Goal: Use online tool/utility: Utilize a website feature to perform a specific function

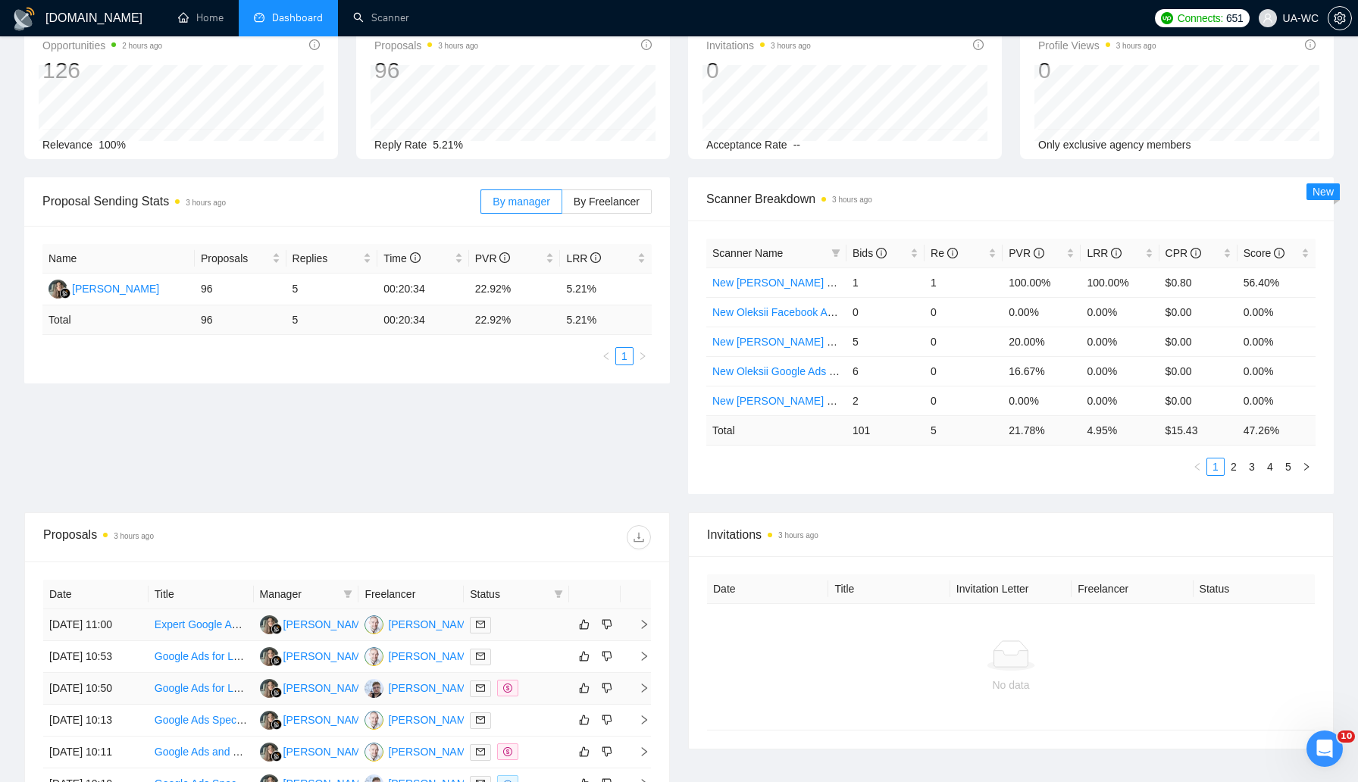
scroll to position [179, 0]
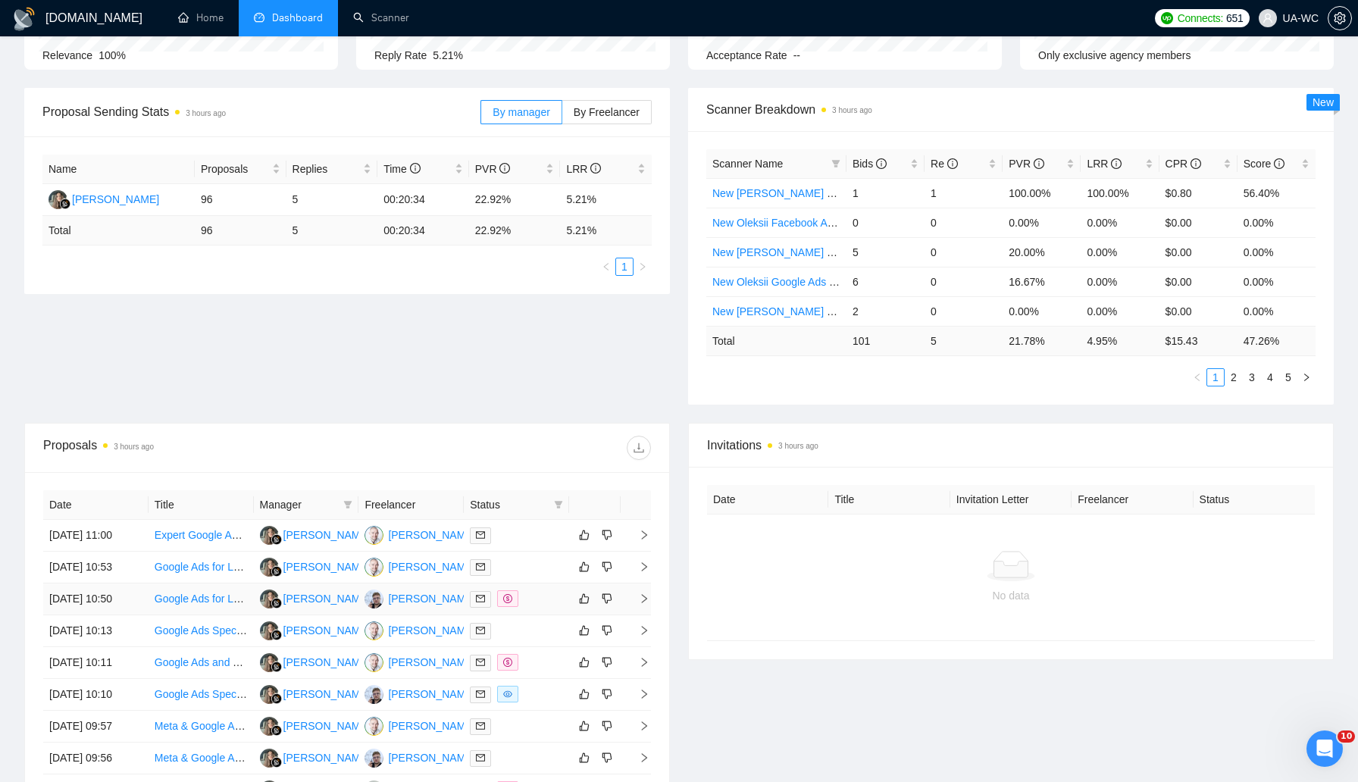
click at [641, 604] on icon "right" at bounding box center [644, 598] width 11 height 11
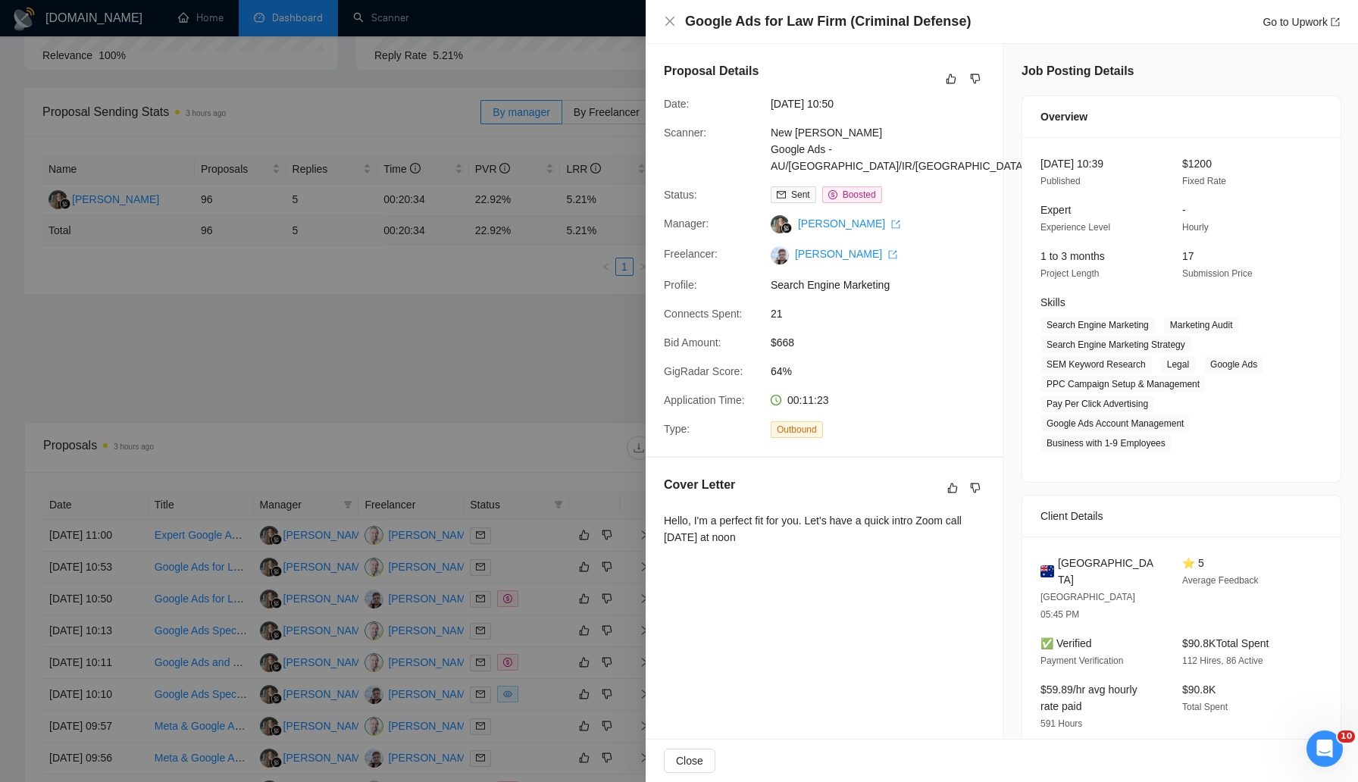
drag, startPoint x: 759, startPoint y: 526, endPoint x: 658, endPoint y: 508, distance: 103.0
click at [658, 508] on div "Cover Letter Hello, I'm a perfect fit for you. Let's have a quick intro Zoom ca…" at bounding box center [824, 514] width 357 height 112
click at [521, 421] on div at bounding box center [679, 391] width 1358 height 782
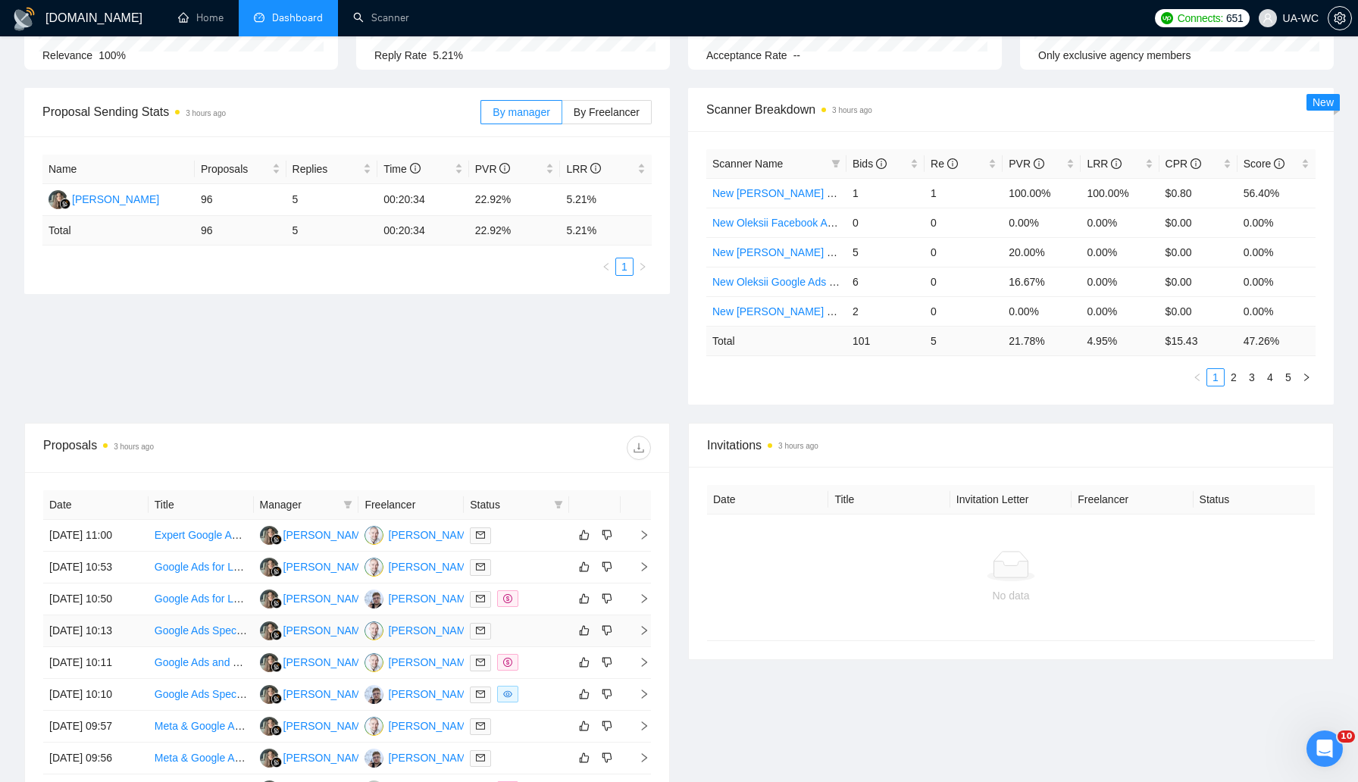
scroll to position [267, 0]
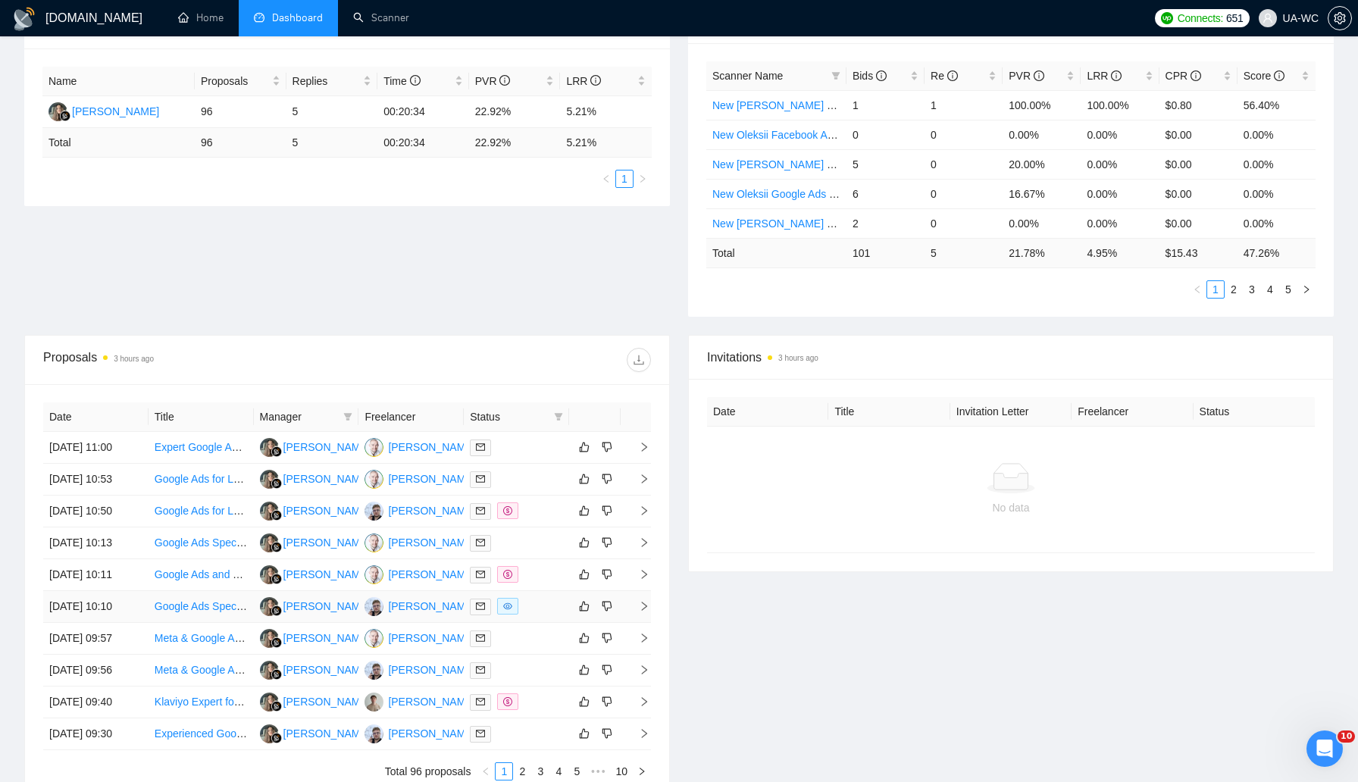
click at [640, 612] on icon "right" at bounding box center [644, 606] width 11 height 11
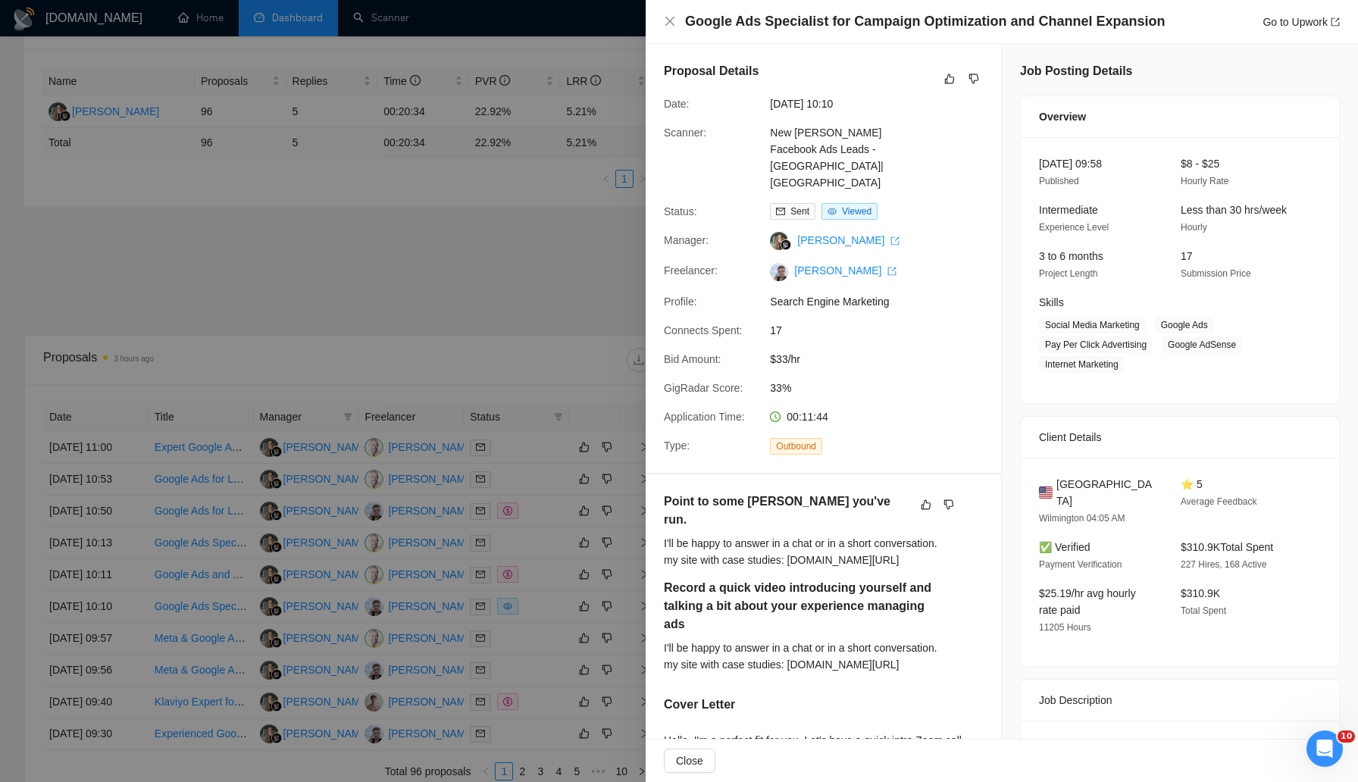
click at [511, 271] on div at bounding box center [679, 391] width 1358 height 782
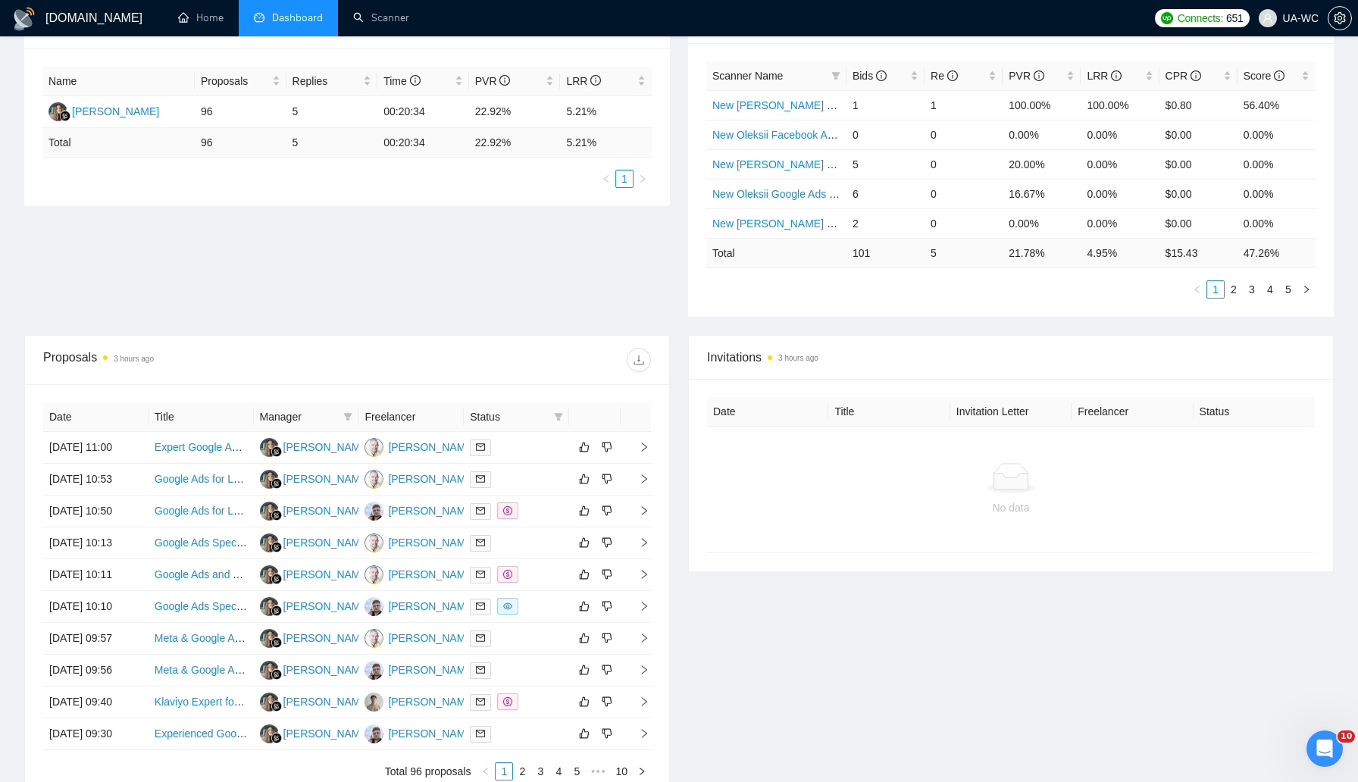
scroll to position [32, 0]
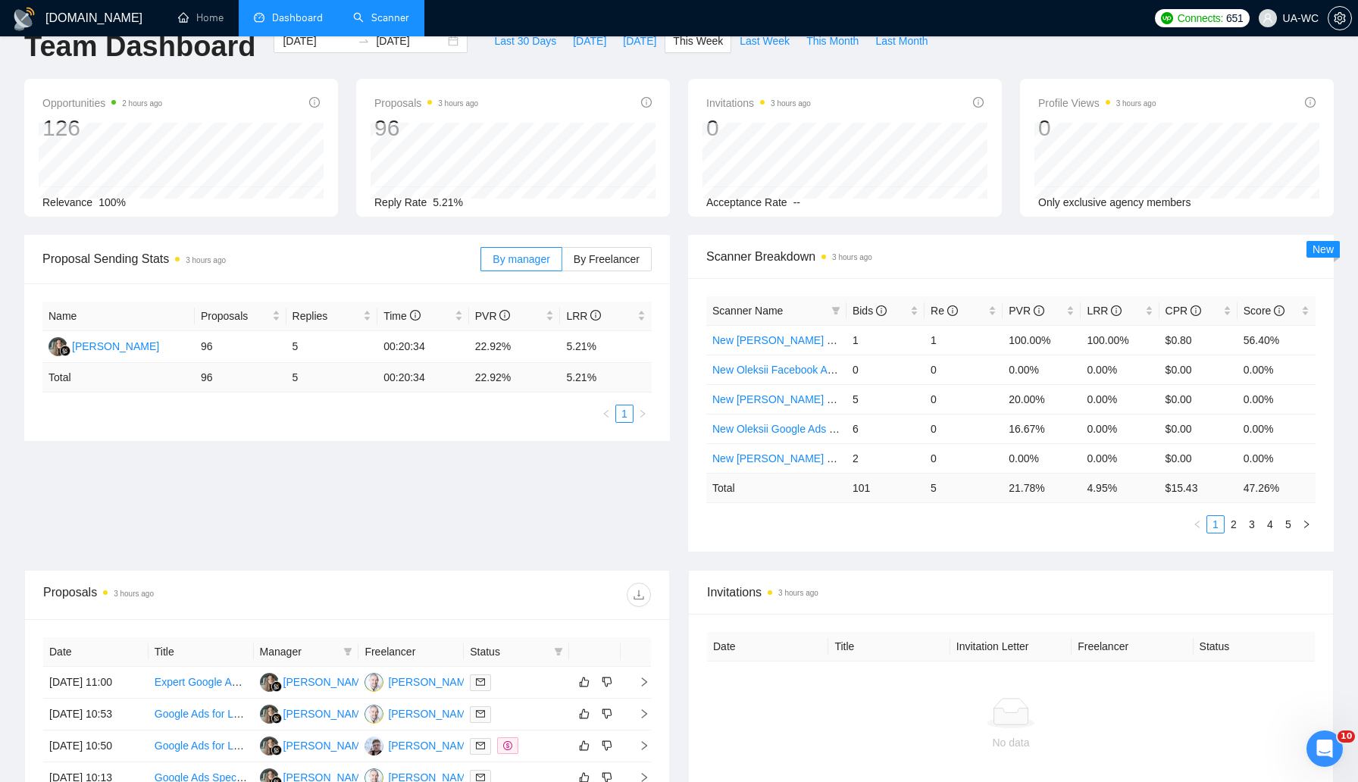
click at [381, 24] on link "Scanner" at bounding box center [381, 17] width 56 height 13
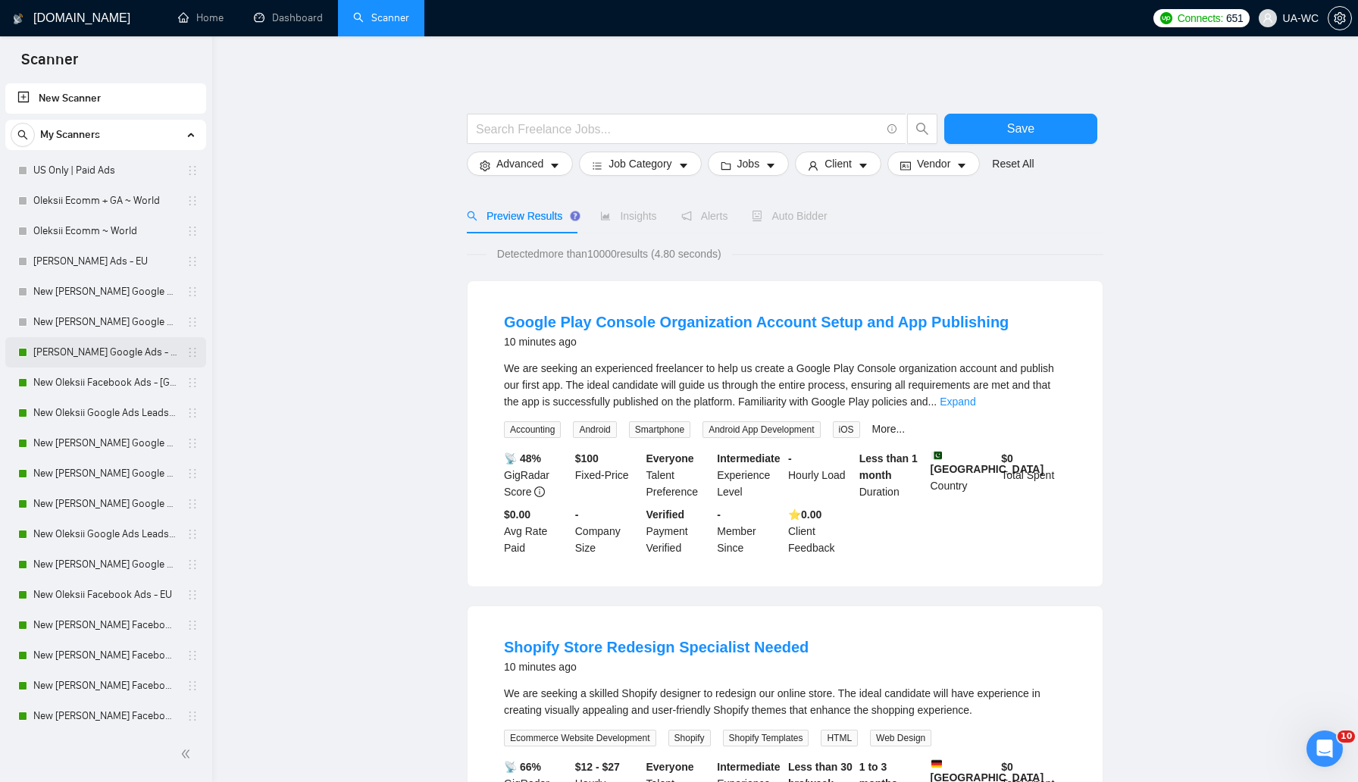
click at [116, 364] on link "[PERSON_NAME] Google Ads - EU" at bounding box center [105, 352] width 144 height 30
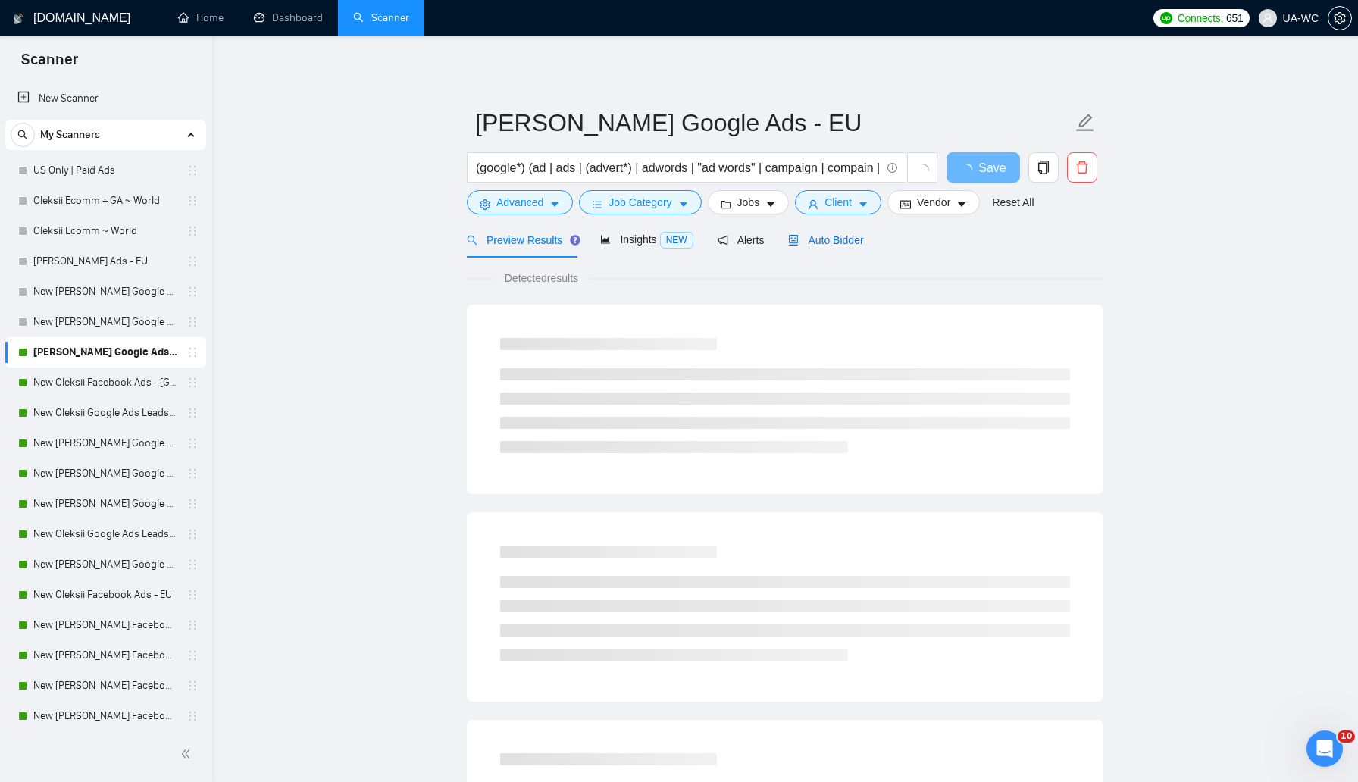
click at [815, 242] on span "Auto Bidder" at bounding box center [825, 240] width 75 height 12
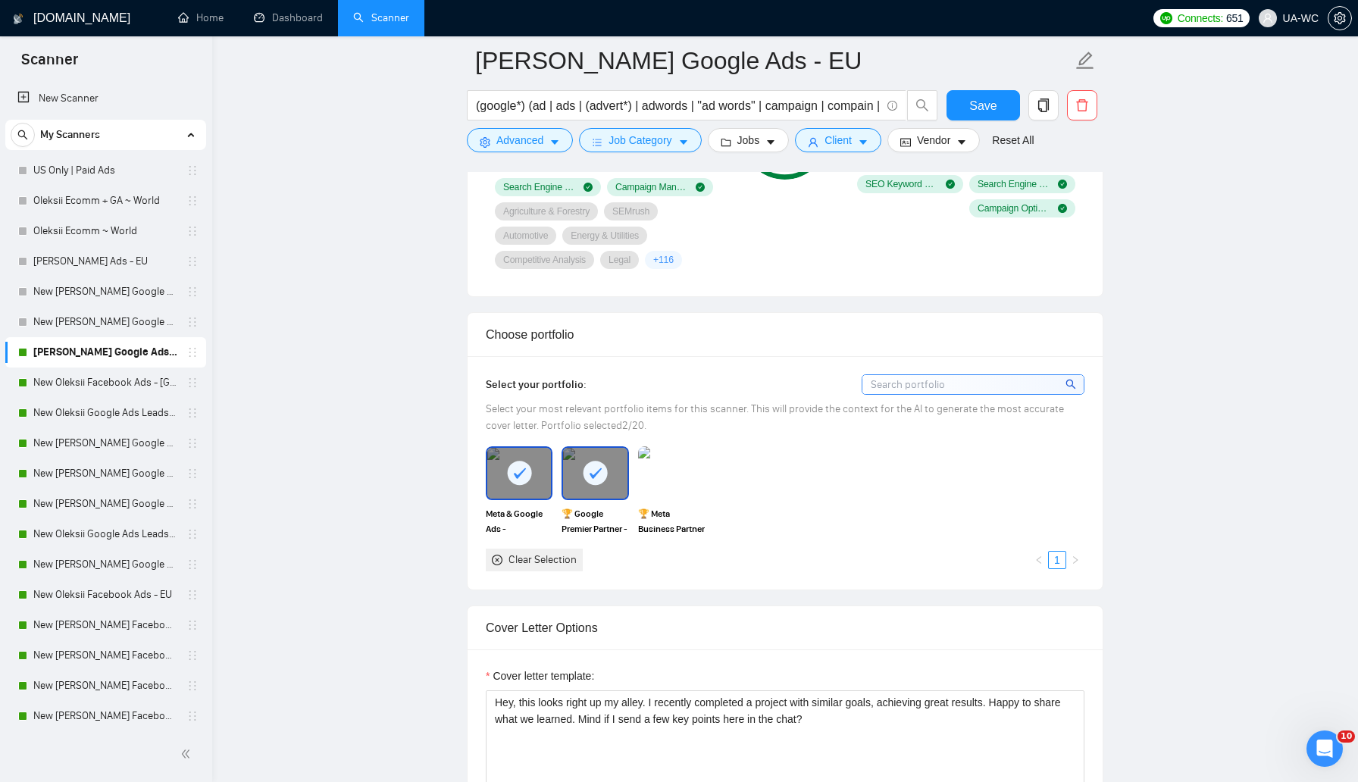
scroll to position [1431, 0]
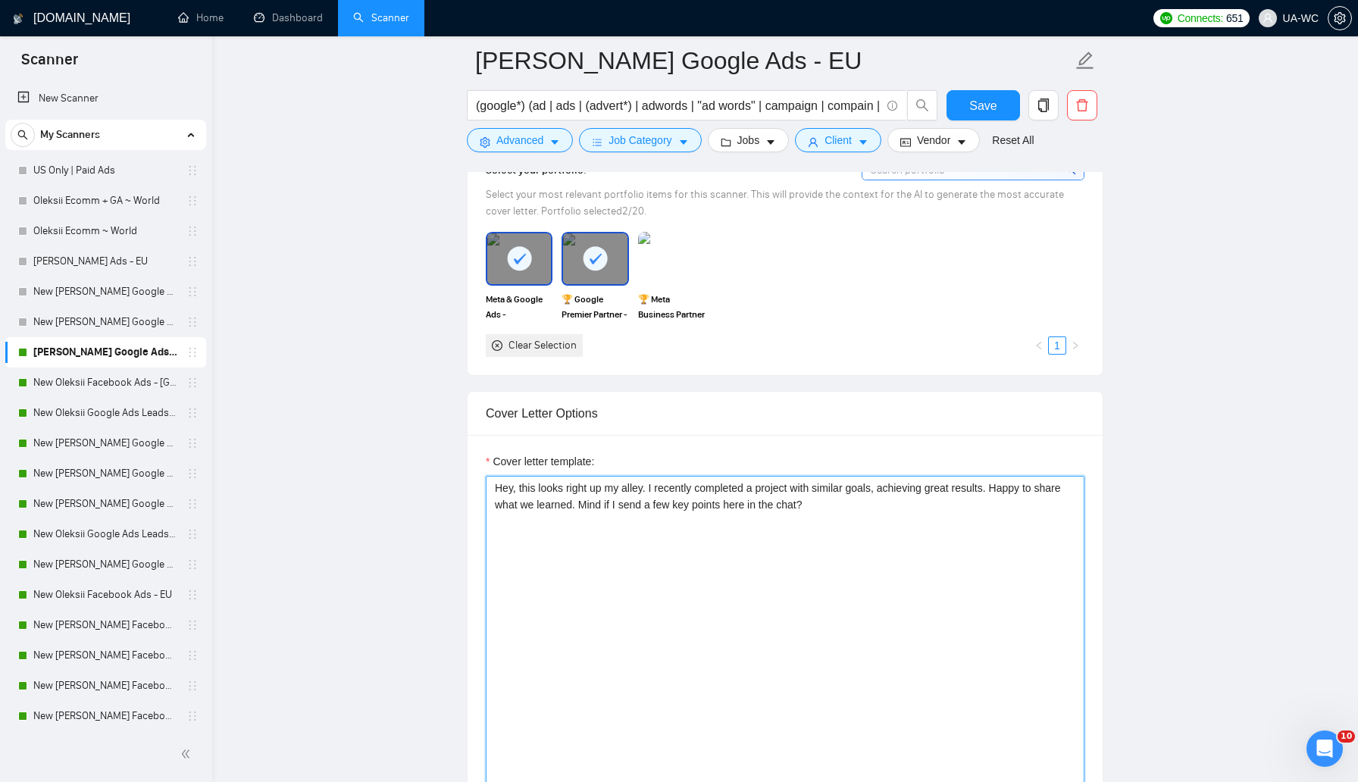
click at [856, 512] on textarea "Hey, this looks right up my alley. I recently completed a project with similar …" at bounding box center [785, 646] width 599 height 341
click at [786, 502] on textarea "Hey, this looks right up my alley. I recently completed a project with similar …" at bounding box center [785, 646] width 599 height 341
drag, startPoint x: 859, startPoint y: 511, endPoint x: 483, endPoint y: 489, distance: 376.5
click at [483, 489] on div "Cover Letter Options Cover letter template: Hey, this looks right up my alley. …" at bounding box center [785, 622] width 637 height 463
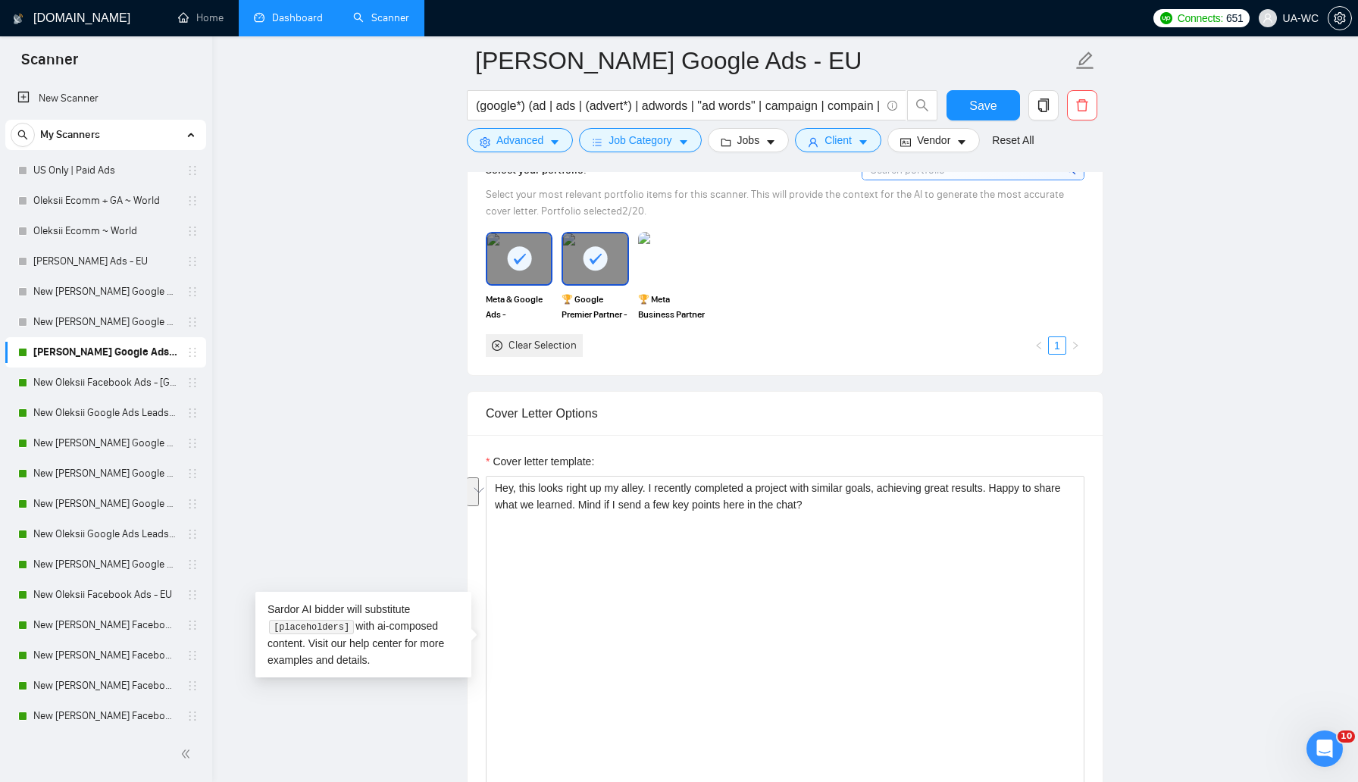
click at [310, 24] on link "Dashboard" at bounding box center [288, 17] width 69 height 13
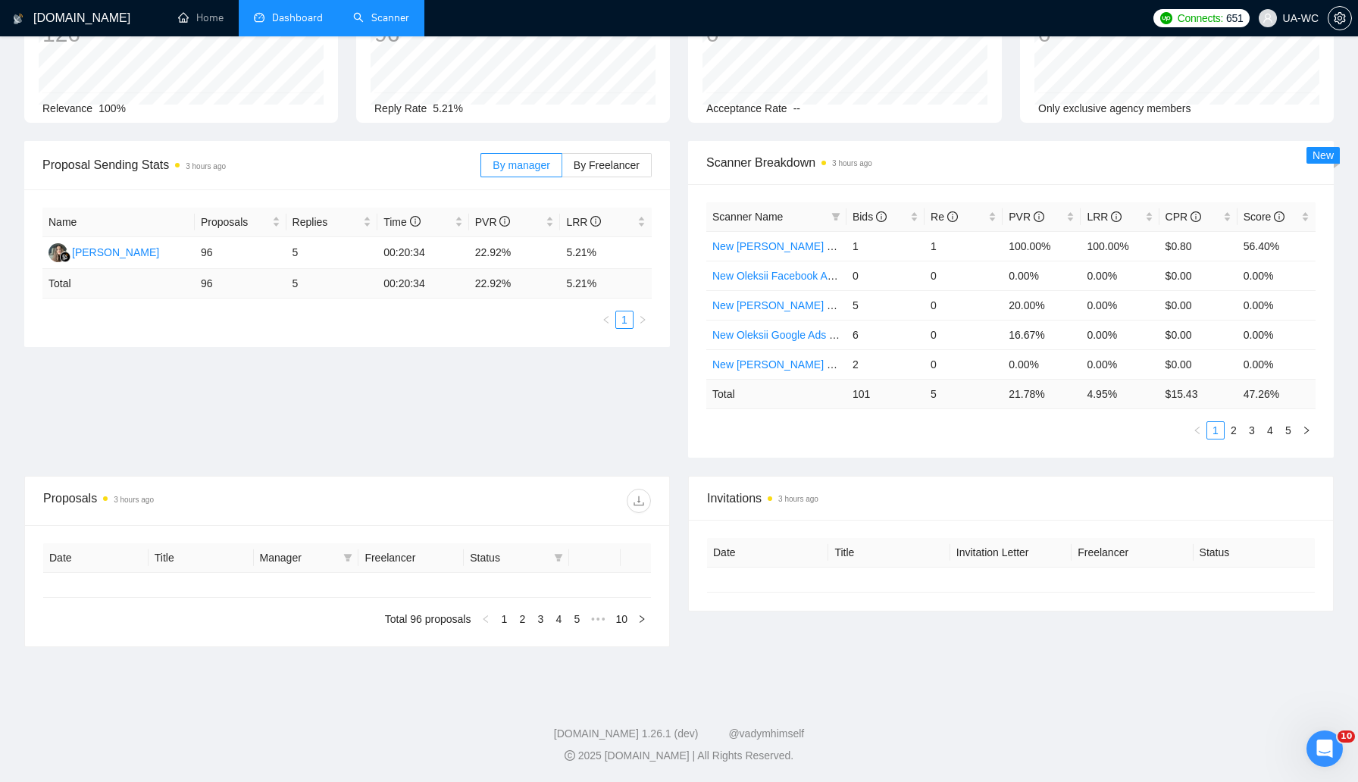
type input "[DATE]"
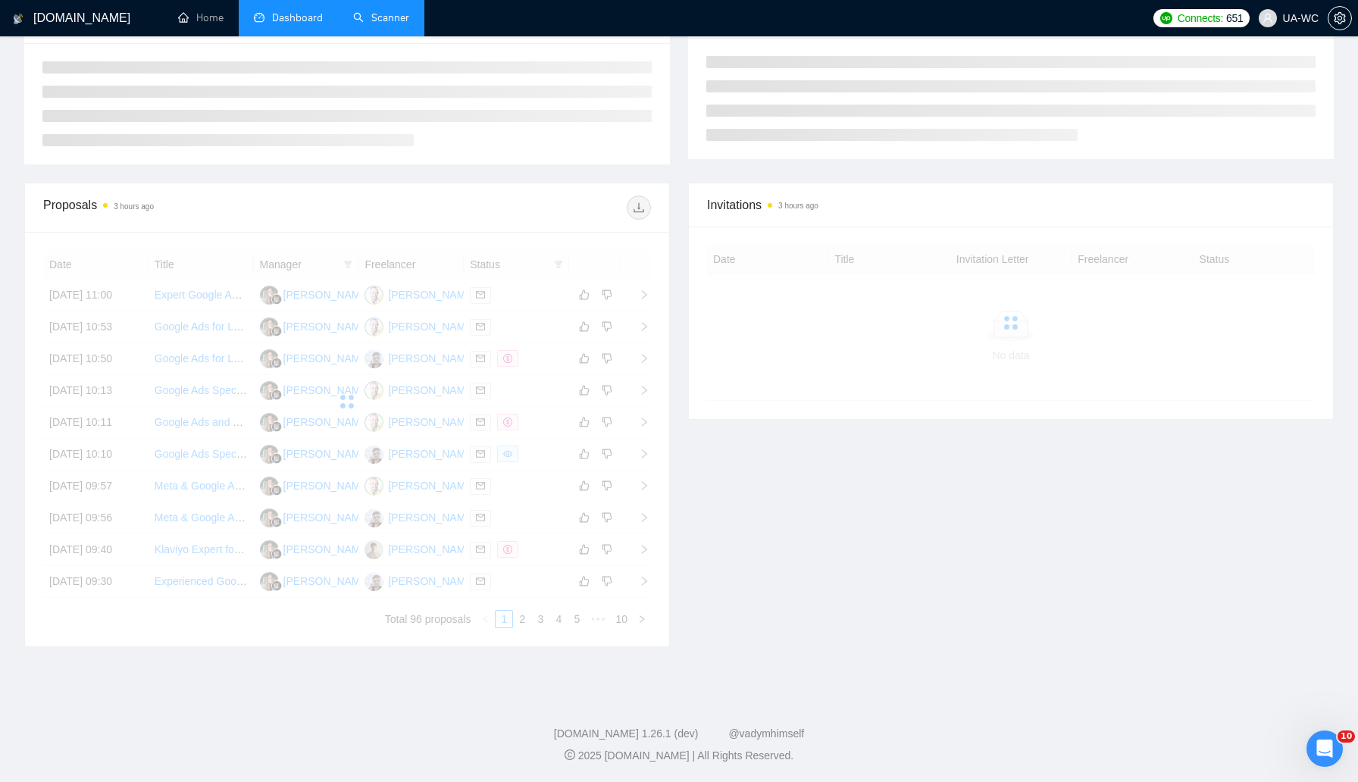
scroll to position [126, 0]
